Goal: Information Seeking & Learning: Check status

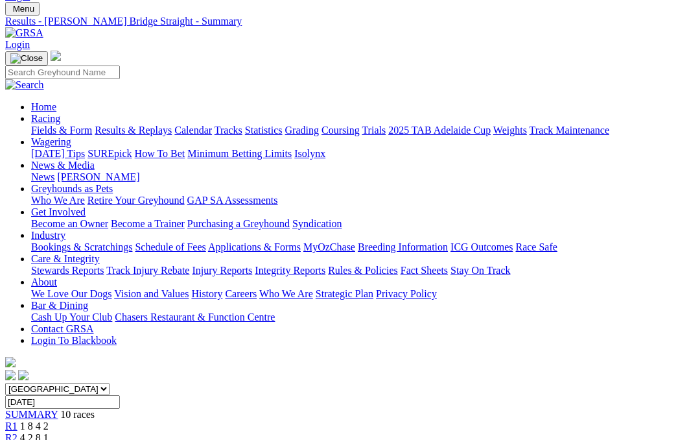
scroll to position [0, 6]
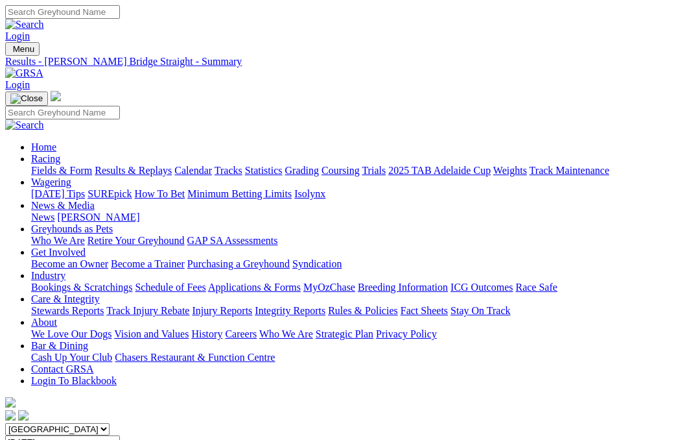
click at [58, 165] on link "Fields & Form" at bounding box center [61, 170] width 61 height 11
click at [163, 165] on link "Results & Replays" at bounding box center [133, 170] width 77 height 11
